Goal: Task Accomplishment & Management: Manage account settings

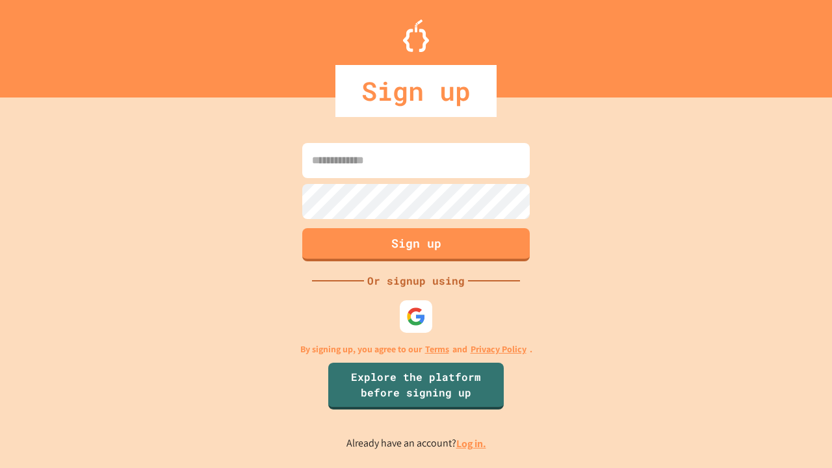
click at [472, 444] on link "Log in." at bounding box center [472, 444] width 30 height 14
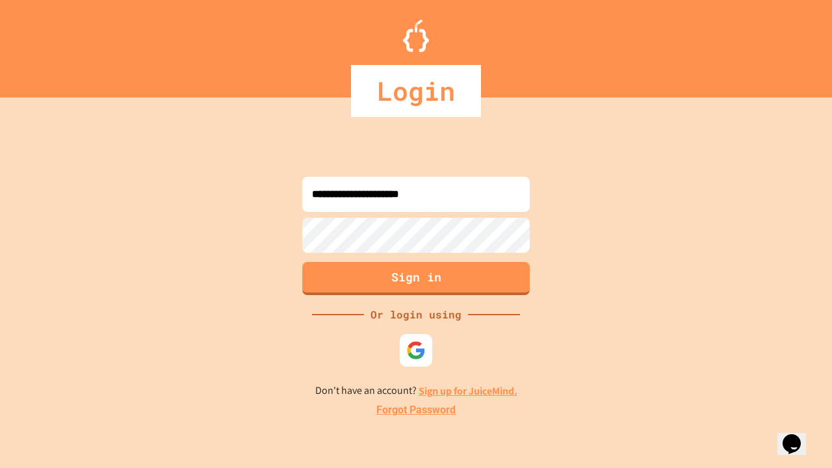
type input "**********"
